Goal: Find contact information: Find contact information

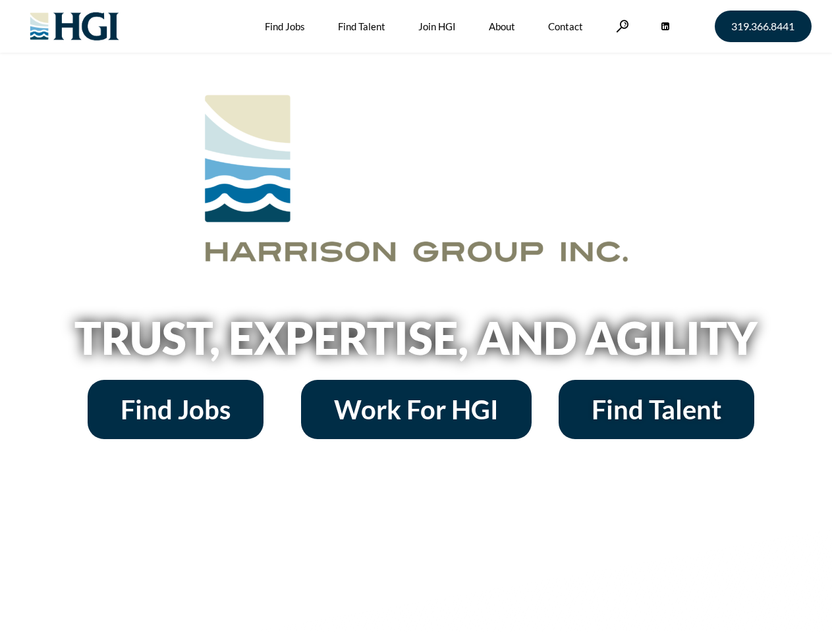
click at [416, 316] on h2 "Trust, Expertise, and Agility" at bounding box center [416, 337] width 751 height 45
click at [620, 26] on link at bounding box center [622, 26] width 13 height 13
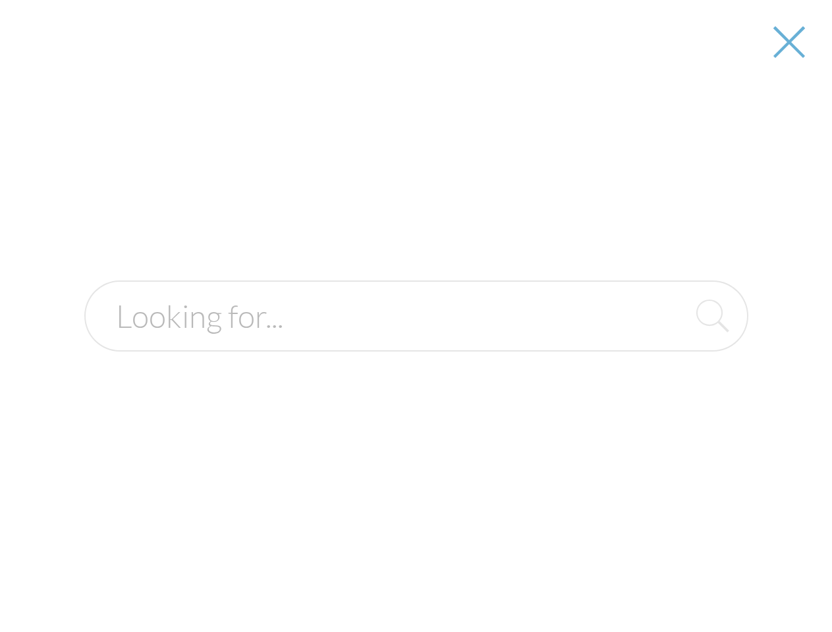
click at [416, 342] on h2 "Trust, Expertise, and Agility" at bounding box center [416, 337] width 751 height 45
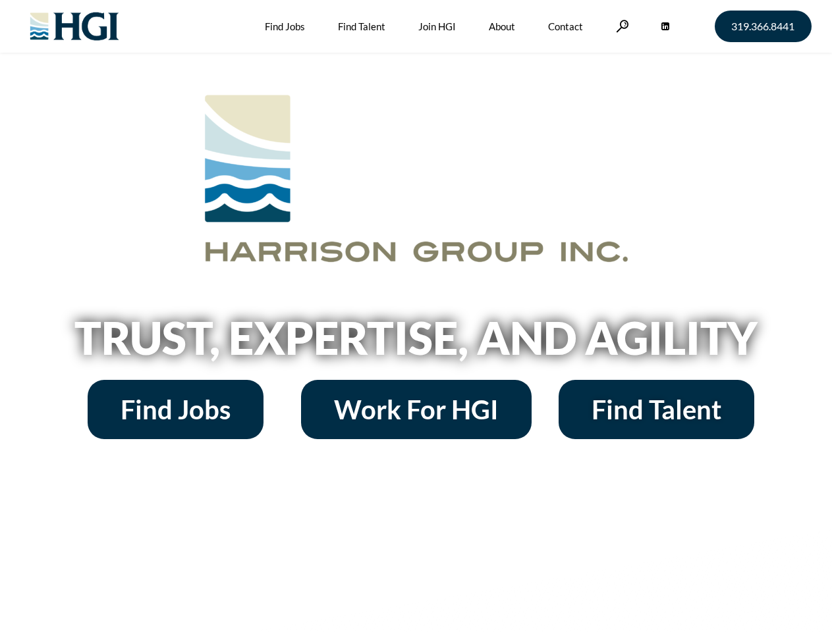
click at [416, 316] on h2 "Trust, Expertise, and Agility" at bounding box center [416, 337] width 751 height 45
click at [620, 26] on link at bounding box center [622, 26] width 13 height 13
